Goal: Browse casually: Explore the website without a specific task or goal

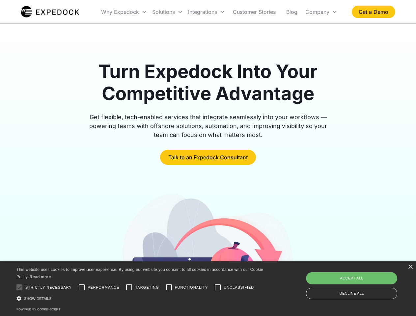
click at [219, 12] on div "Integrations" at bounding box center [207, 12] width 42 height 22
click at [124, 12] on div "Why Expedock" at bounding box center [120, 12] width 38 height 7
click at [167, 12] on div "Solutions" at bounding box center [163, 12] width 23 height 7
click at [207, 12] on div "Integrations" at bounding box center [202, 12] width 29 height 7
click at [321, 12] on div "Company" at bounding box center [317, 12] width 24 height 7
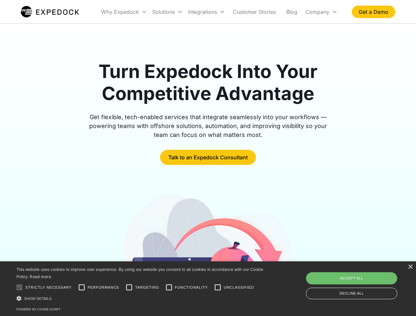
click at [19, 288] on div at bounding box center [19, 287] width 13 height 13
click at [82, 288] on input "Performance" at bounding box center [81, 287] width 13 height 13
checkbox input "true"
click at [129, 288] on input "Targeting" at bounding box center [129, 287] width 13 height 13
checkbox input "true"
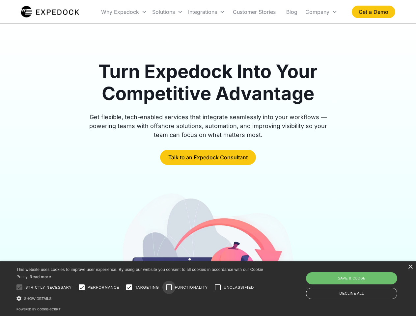
click at [169, 288] on input "Functionality" at bounding box center [168, 287] width 13 height 13
checkbox input "true"
click at [218, 288] on input "Unclassified" at bounding box center [217, 287] width 13 height 13
checkbox input "true"
